Goal: Task Accomplishment & Management: Complete application form

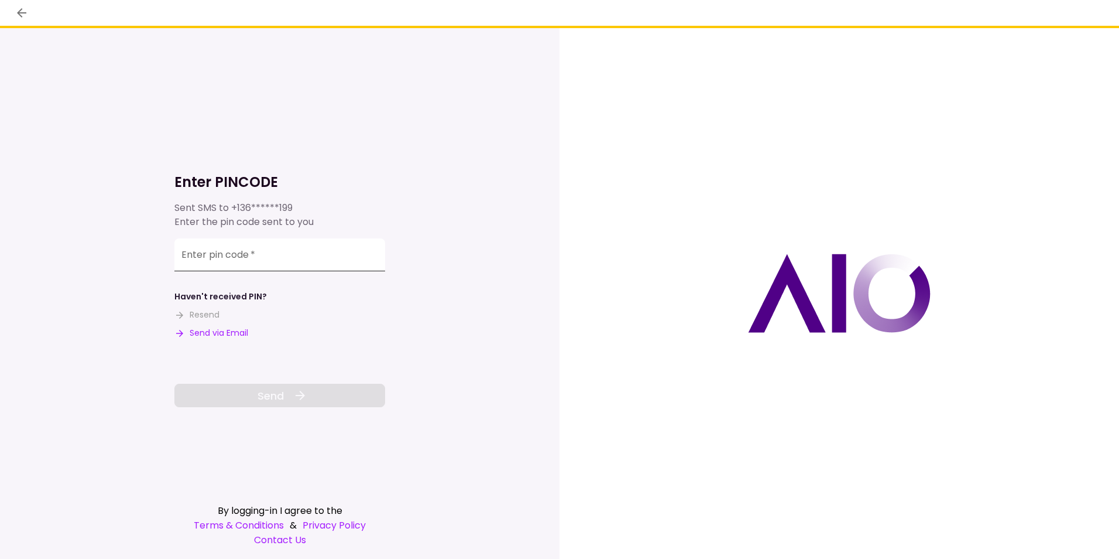
click at [265, 256] on input "Enter pin code   *" at bounding box center [279, 254] width 211 height 33
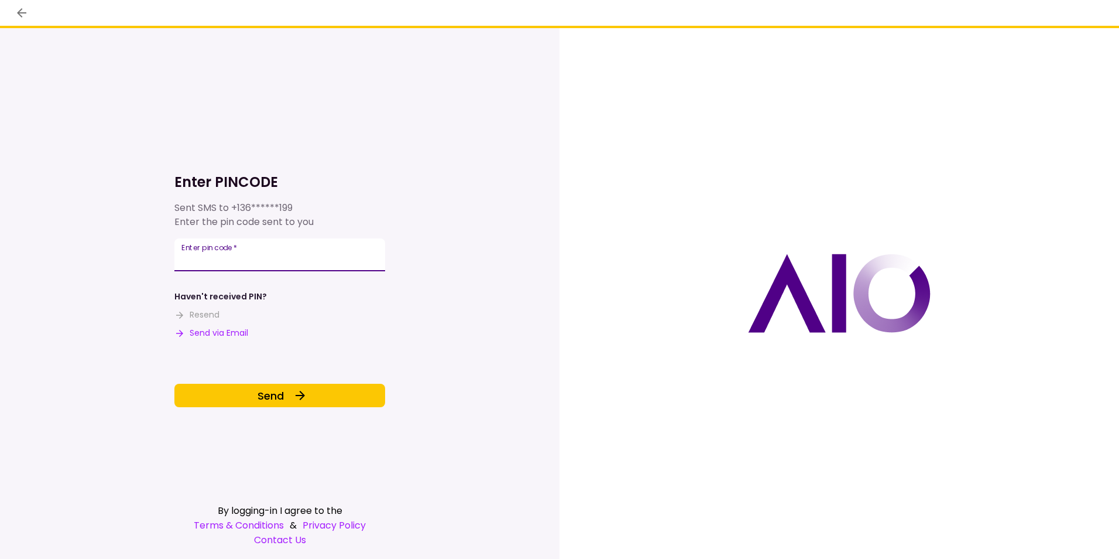
type input "******"
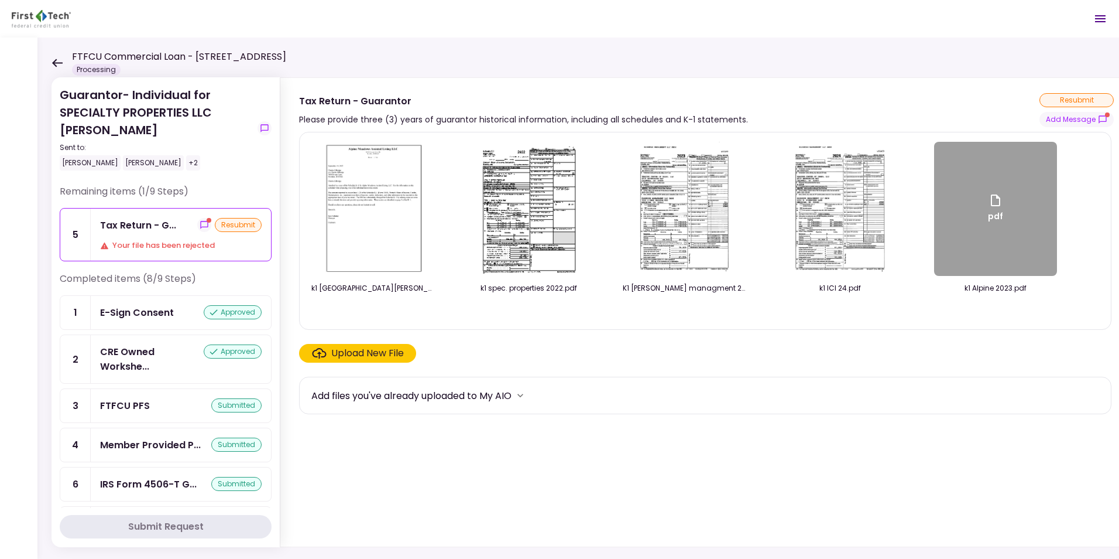
click at [57, 60] on icon at bounding box center [57, 63] width 11 height 9
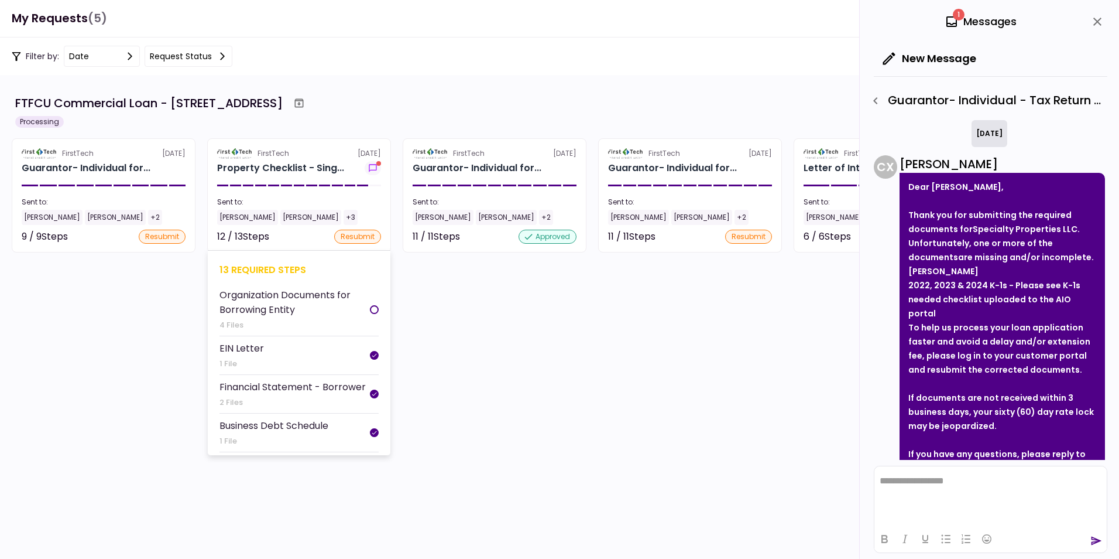
scroll to position [499, 0]
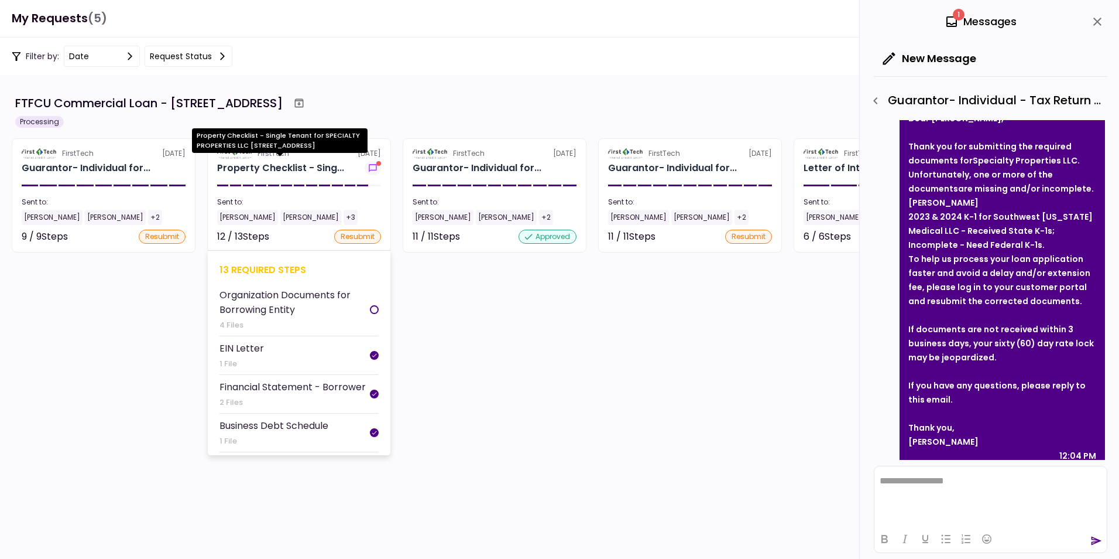
click at [293, 163] on div "Property Checklist - Sing..." at bounding box center [280, 168] width 127 height 14
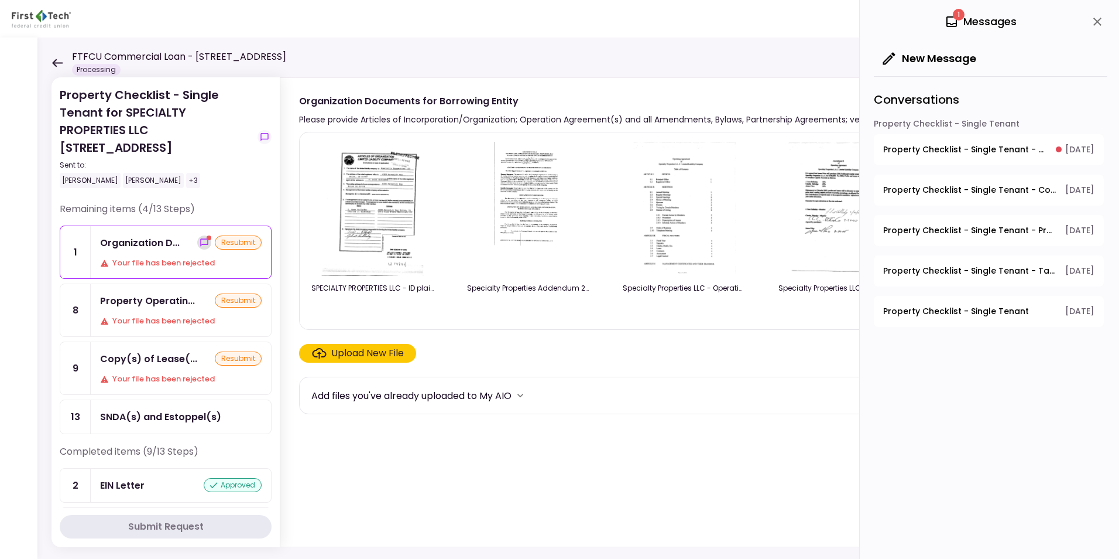
click at [200, 239] on icon "show-messages" at bounding box center [204, 242] width 8 height 8
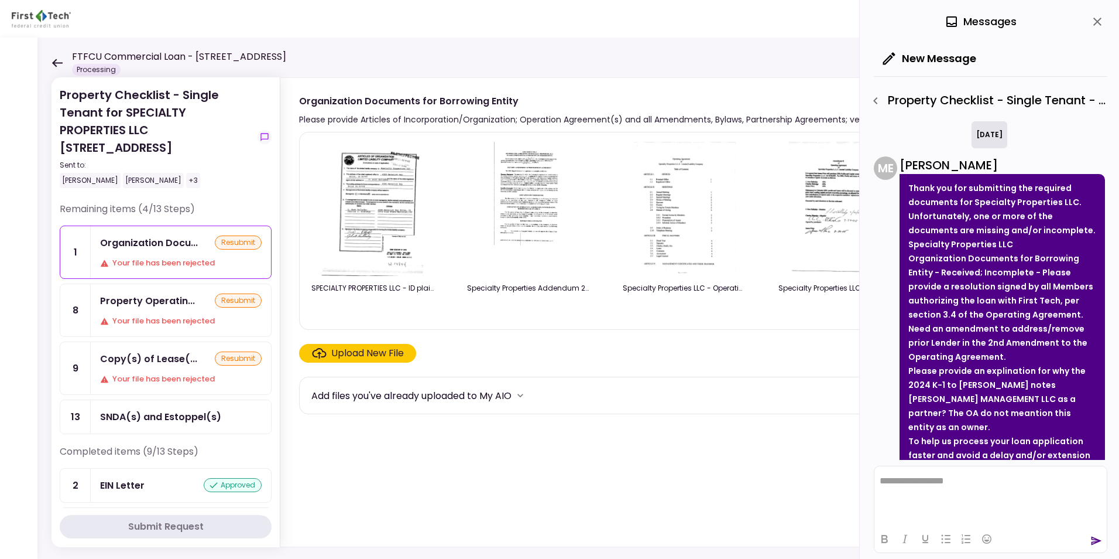
scroll to position [944, 0]
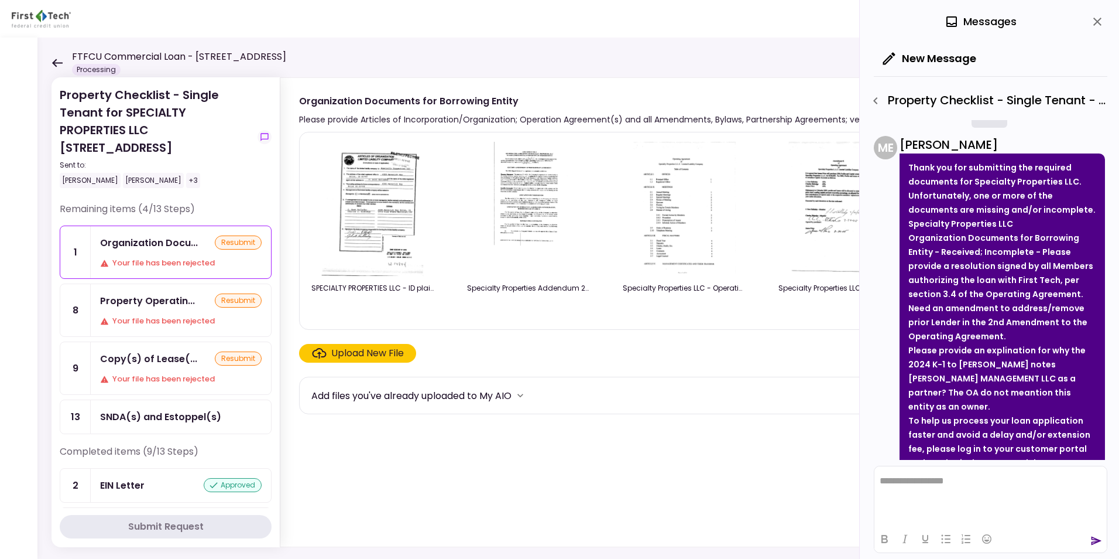
click at [354, 350] on div "Upload New File" at bounding box center [367, 353] width 73 height 14
click at [0, 0] on input "Upload New File" at bounding box center [0, 0] width 0 height 0
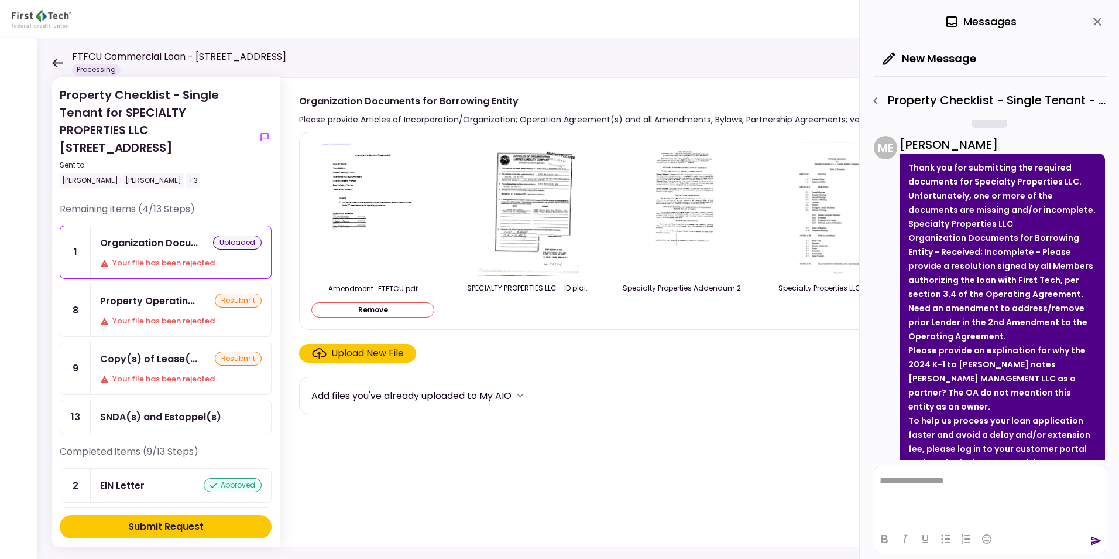
click at [347, 351] on div "Upload New File" at bounding box center [367, 353] width 73 height 14
click at [0, 0] on input "Upload New File" at bounding box center [0, 0] width 0 height 0
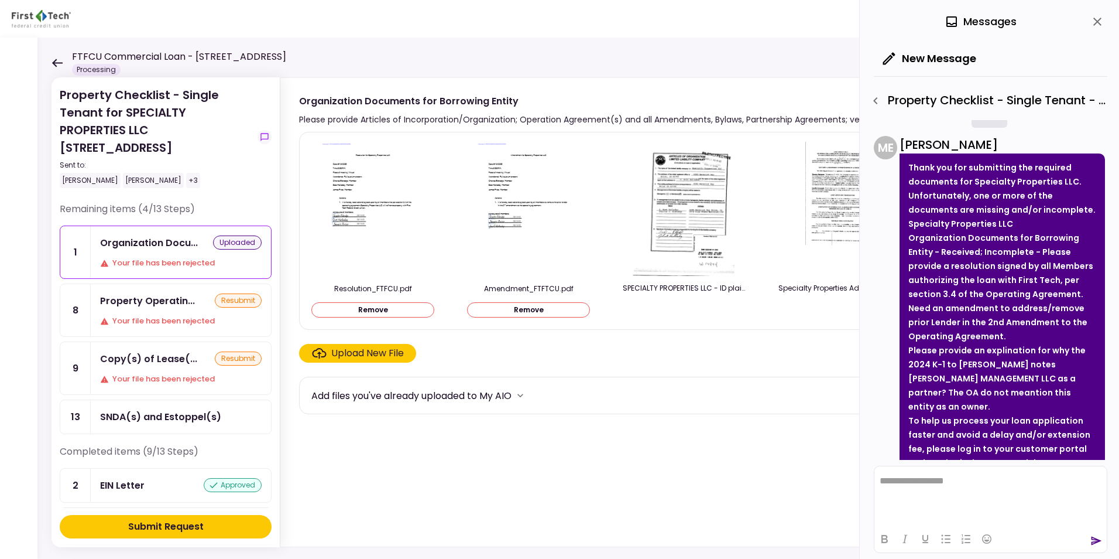
click at [157, 525] on div "Submit Request" at bounding box center [166, 526] width 76 height 14
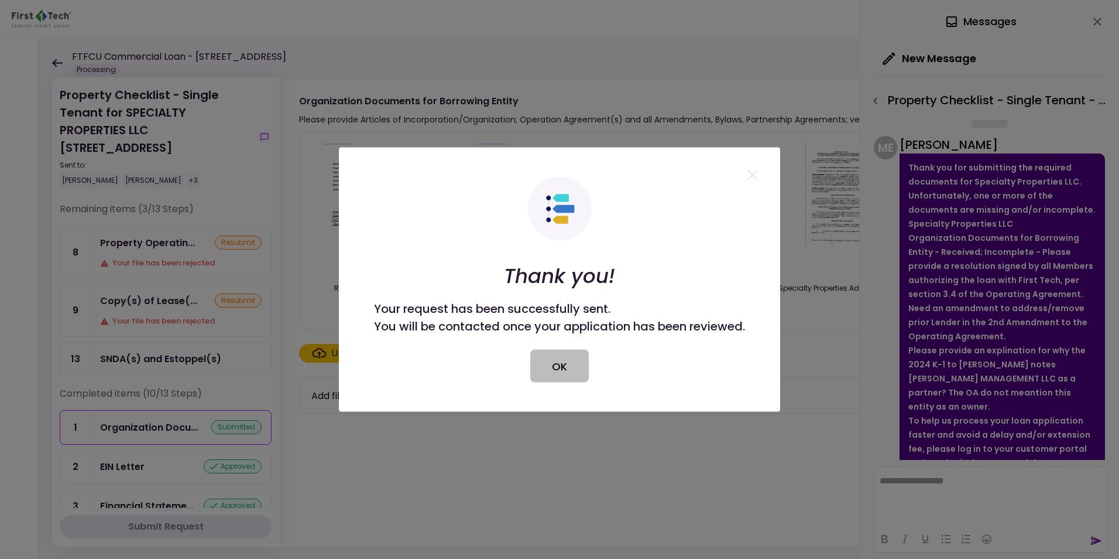
click at [550, 362] on button "OK" at bounding box center [559, 366] width 59 height 33
